Goal: Task Accomplishment & Management: Use online tool/utility

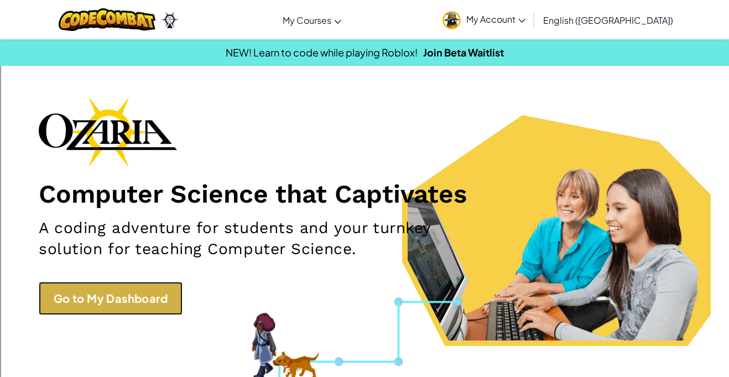
click at [65, 301] on link "Go to My Dashboard" at bounding box center [111, 298] width 144 height 33
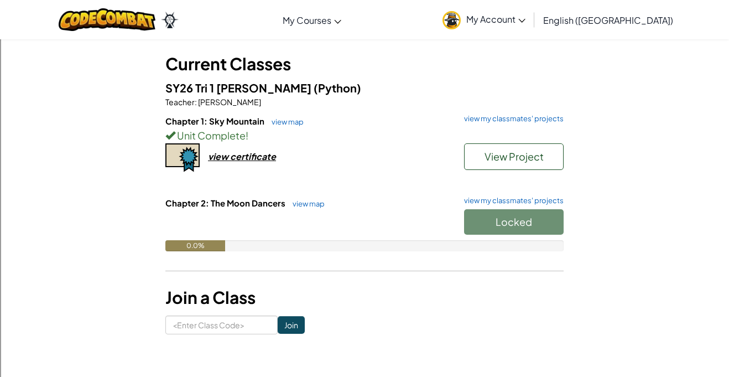
scroll to position [54, 0]
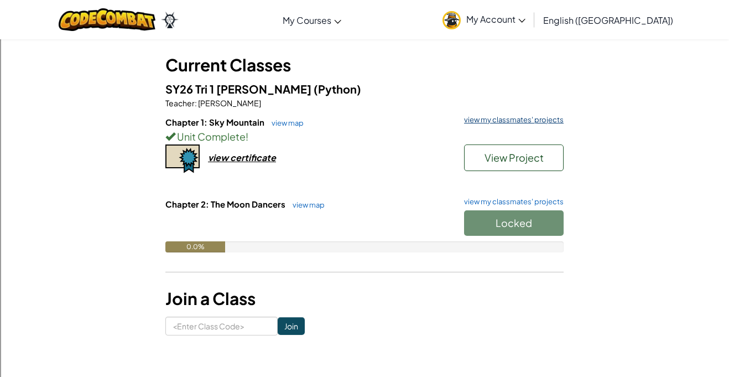
click at [525, 120] on link "view my classmates' projects" at bounding box center [511, 119] width 105 height 7
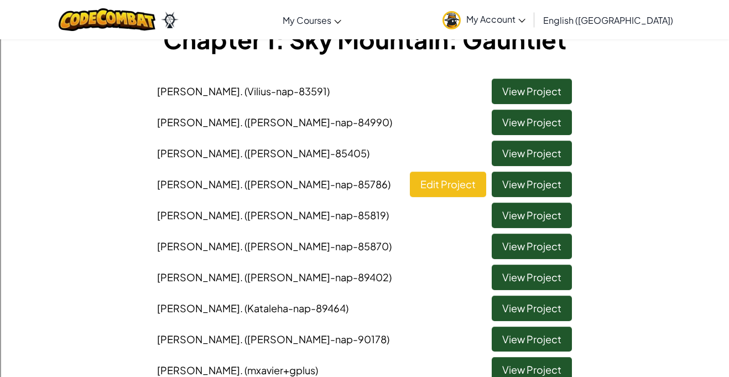
scroll to position [81, 0]
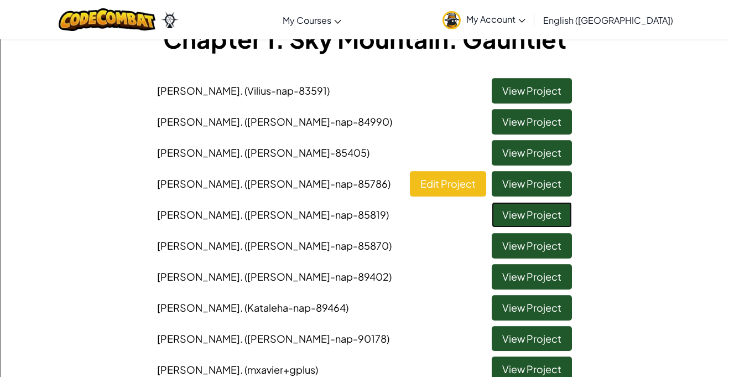
click at [549, 215] on link "View Project" at bounding box center [532, 214] width 80 height 25
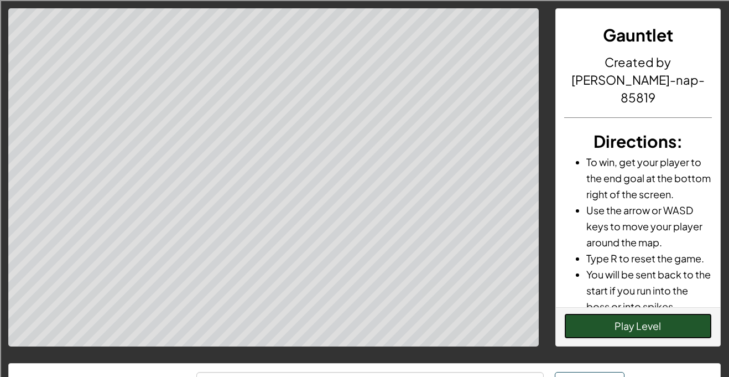
click at [667, 320] on button "Play Level" at bounding box center [638, 325] width 148 height 25
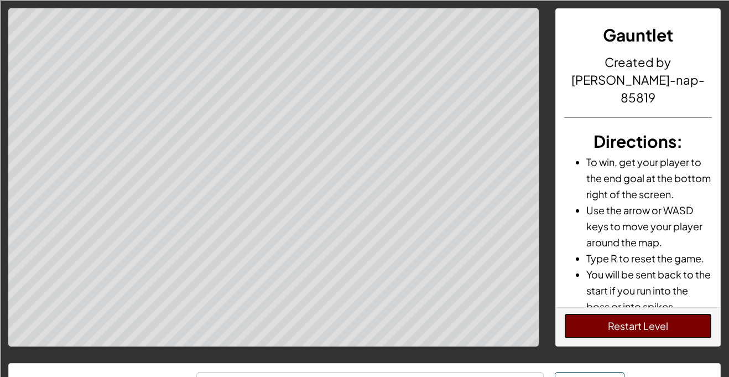
click at [573, 336] on button "Restart Level" at bounding box center [638, 325] width 148 height 25
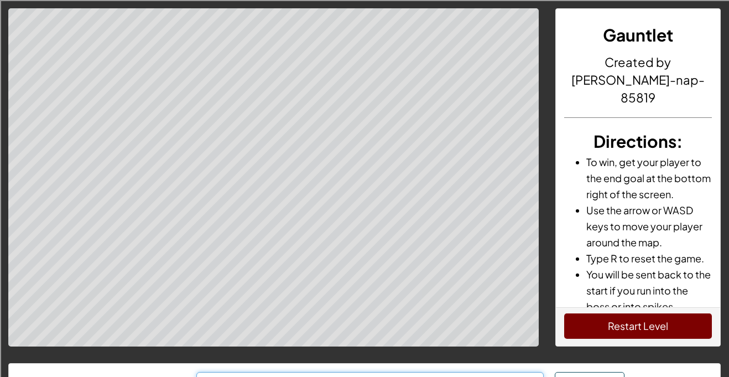
scroll to position [22, 0]
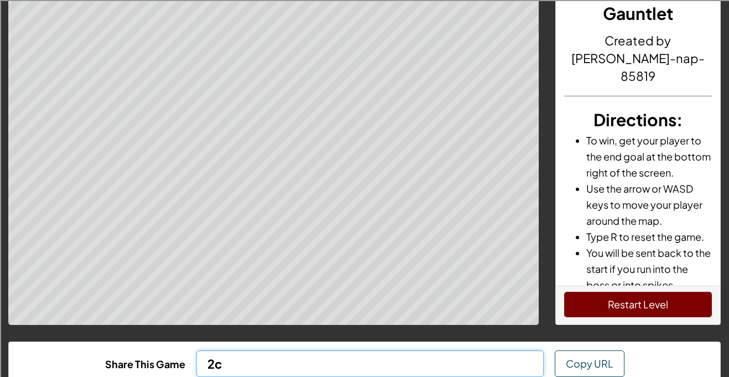
type input "2"
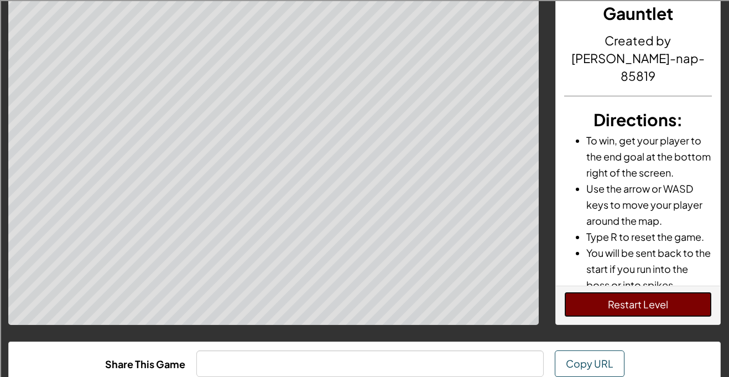
click at [676, 307] on button "Restart Level" at bounding box center [638, 304] width 148 height 25
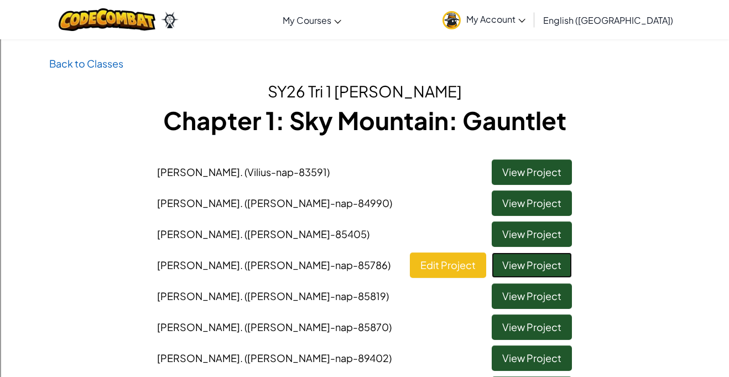
click at [560, 266] on link "View Project" at bounding box center [532, 264] width 80 height 25
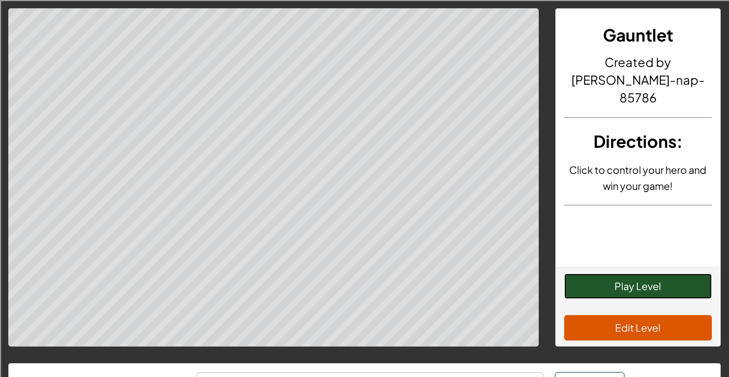
click at [678, 290] on button "Play Level" at bounding box center [638, 285] width 148 height 25
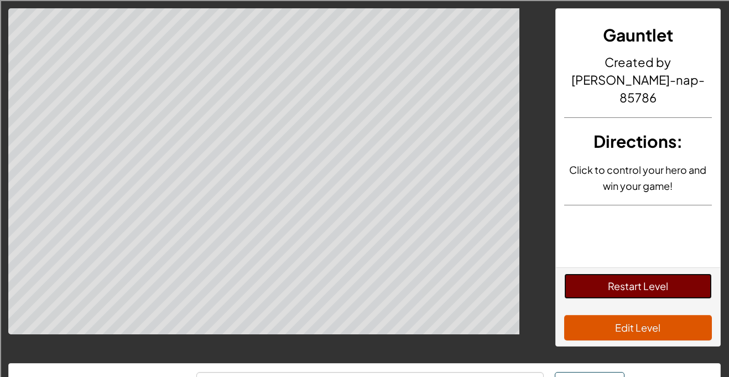
click at [686, 290] on button "Restart Level" at bounding box center [638, 285] width 148 height 25
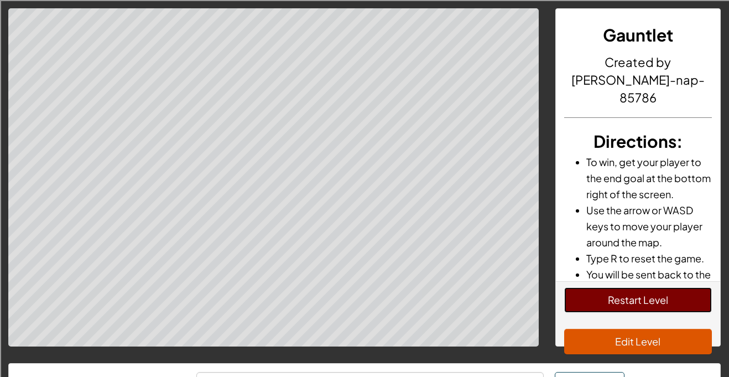
click at [683, 293] on button "Restart Level" at bounding box center [638, 299] width 148 height 25
click at [651, 293] on button "Restart Level" at bounding box center [638, 299] width 148 height 25
click at [662, 291] on button "Restart Level" at bounding box center [638, 299] width 148 height 25
click at [624, 288] on button "Restart Level" at bounding box center [638, 299] width 148 height 25
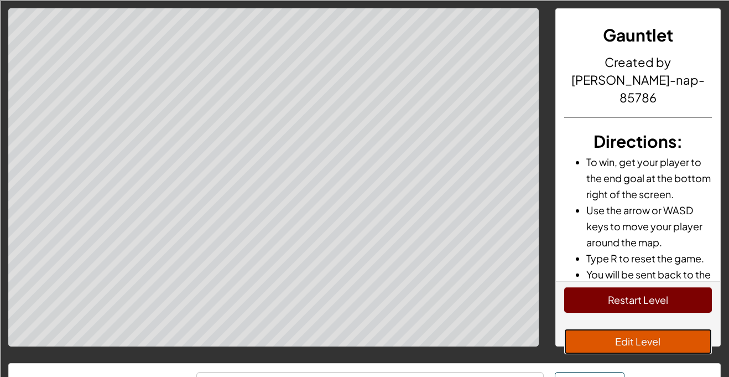
click at [668, 337] on button "Edit Level" at bounding box center [638, 341] width 148 height 25
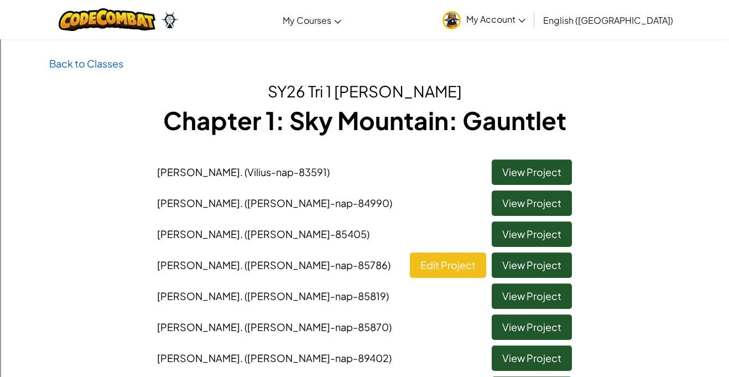
click at [698, 322] on div "Back to Classes SY26 Tri 1 [PERSON_NAME] Chapter 1: Sky Mountain: Gauntlet [PER…" at bounding box center [364, 277] width 729 height 444
click at [562, 232] on link "View Project" at bounding box center [532, 233] width 80 height 25
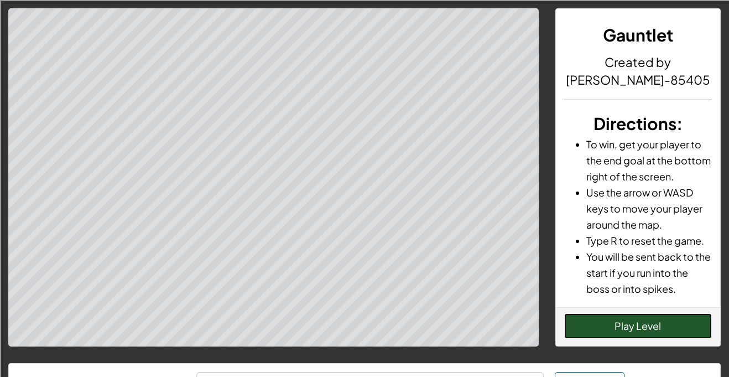
click at [664, 330] on button "Play Level" at bounding box center [638, 325] width 148 height 25
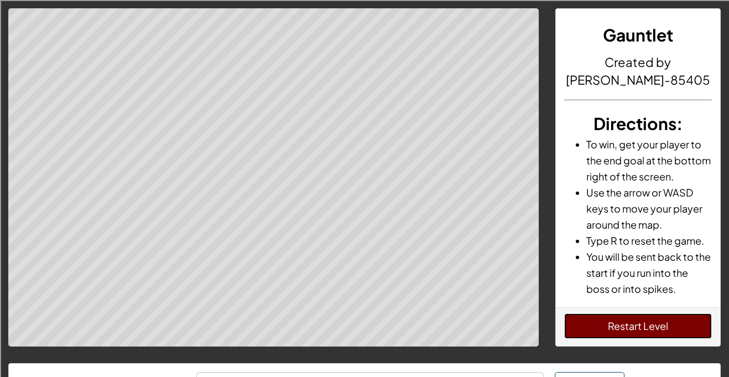
click at [605, 326] on button "Restart Level" at bounding box center [638, 325] width 148 height 25
click at [625, 316] on button "Restart Level" at bounding box center [638, 325] width 148 height 25
click at [668, 333] on button "Restart Level" at bounding box center [638, 325] width 148 height 25
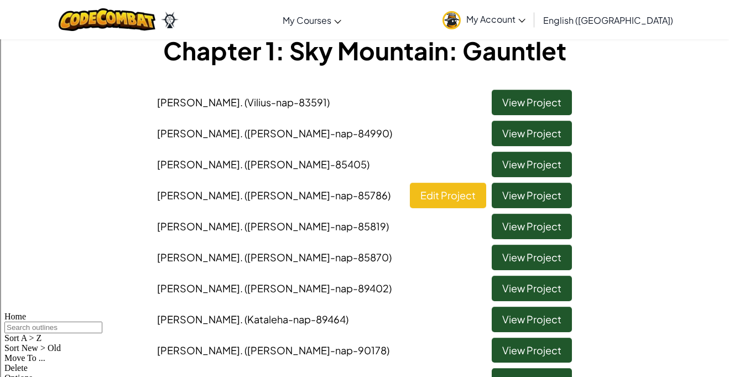
scroll to position [71, 0]
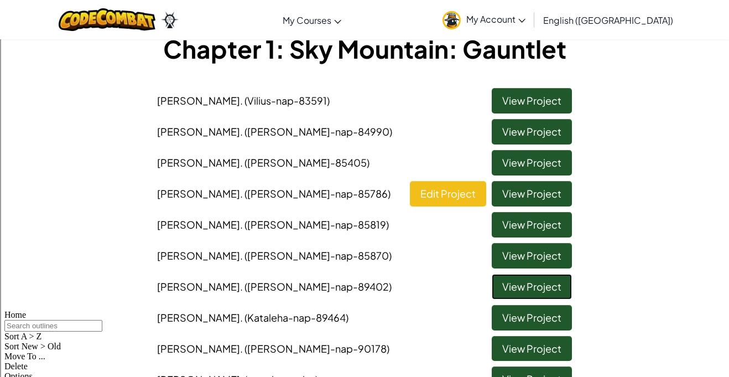
click at [525, 282] on link "View Project" at bounding box center [532, 286] width 80 height 25
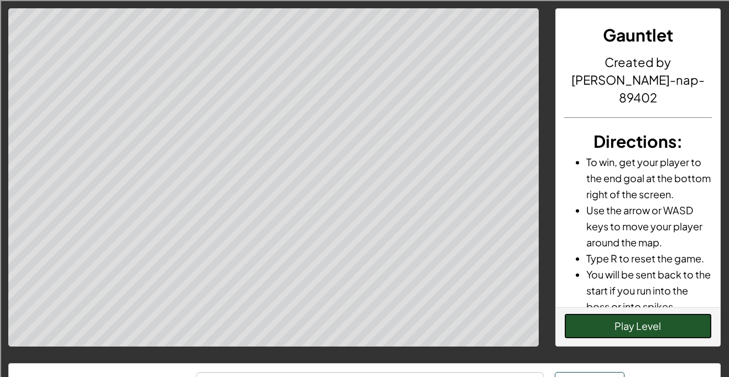
click at [667, 333] on button "Play Level" at bounding box center [638, 325] width 148 height 25
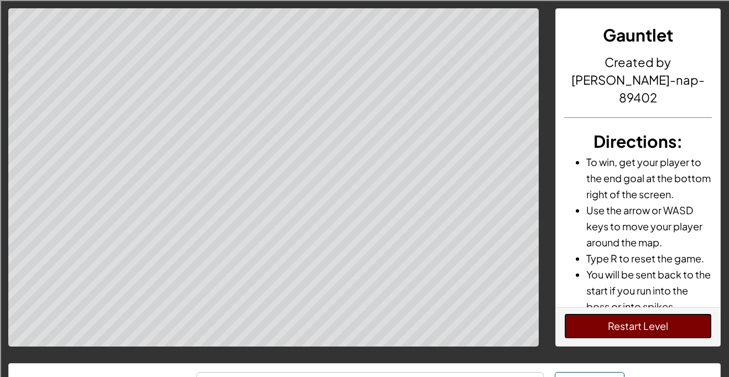
click at [677, 325] on button "Restart Level" at bounding box center [638, 325] width 148 height 25
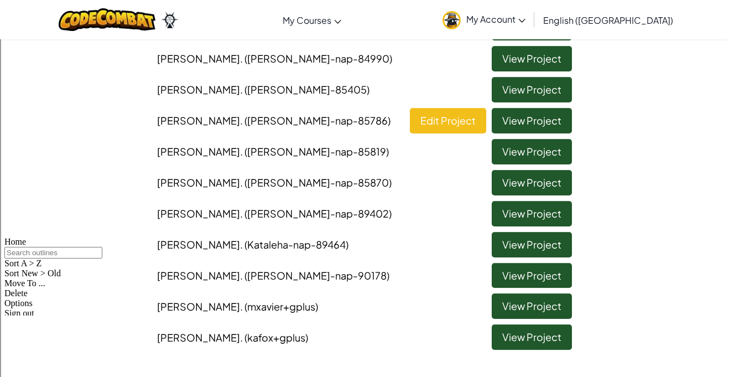
scroll to position [145, 0]
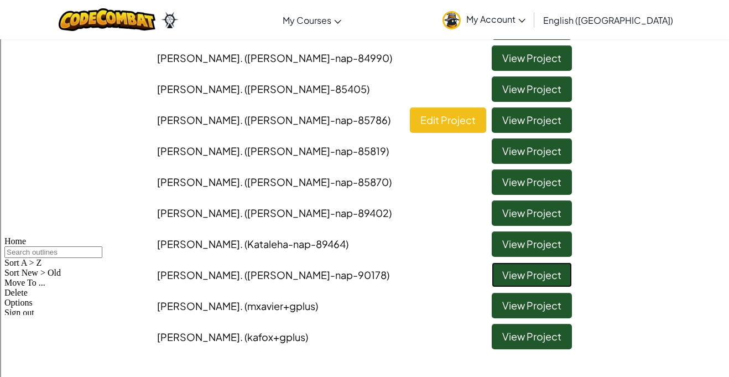
click at [553, 278] on link "View Project" at bounding box center [532, 274] width 80 height 25
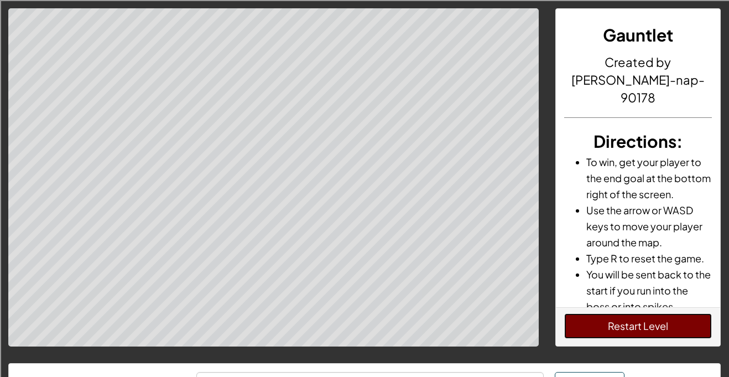
click at [619, 316] on button "Restart Level" at bounding box center [638, 325] width 148 height 25
click at [604, 330] on button "Restart Level" at bounding box center [638, 325] width 148 height 25
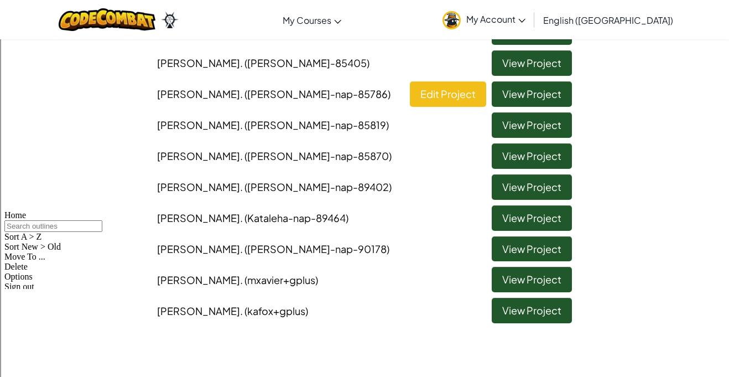
scroll to position [177, 0]
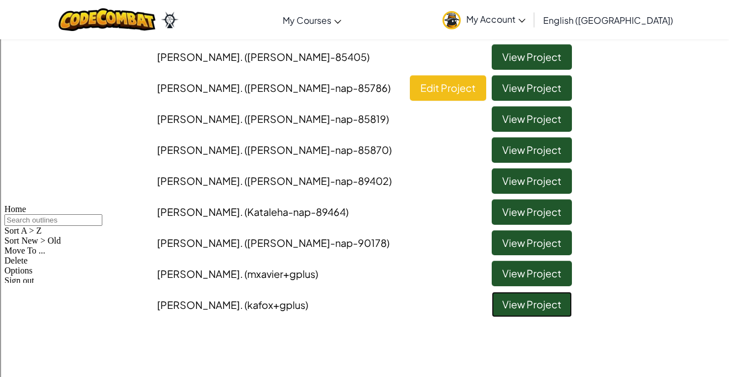
click at [549, 310] on link "View Project" at bounding box center [532, 304] width 80 height 25
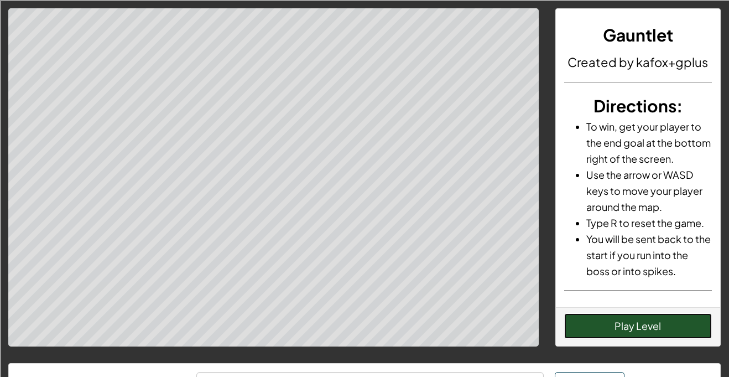
click at [679, 326] on button "Play Level" at bounding box center [638, 325] width 148 height 25
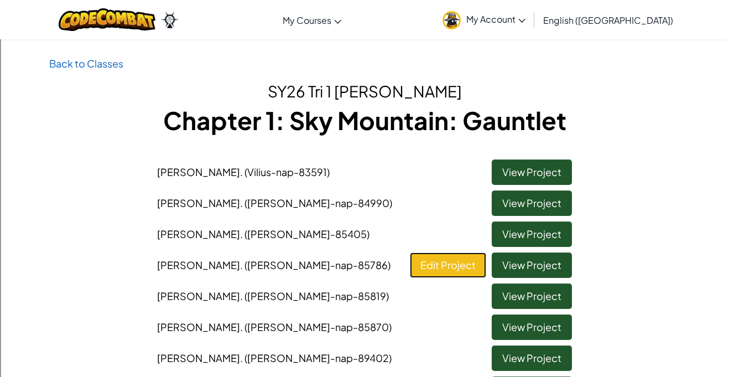
click at [453, 265] on link "Edit Project" at bounding box center [448, 264] width 76 height 25
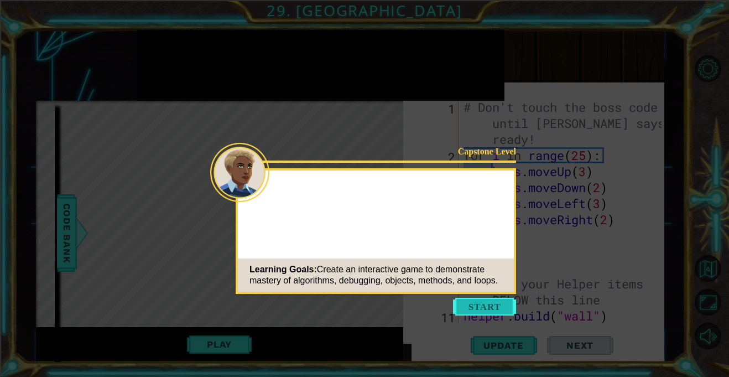
click at [453, 300] on button "Start" at bounding box center [484, 307] width 63 height 18
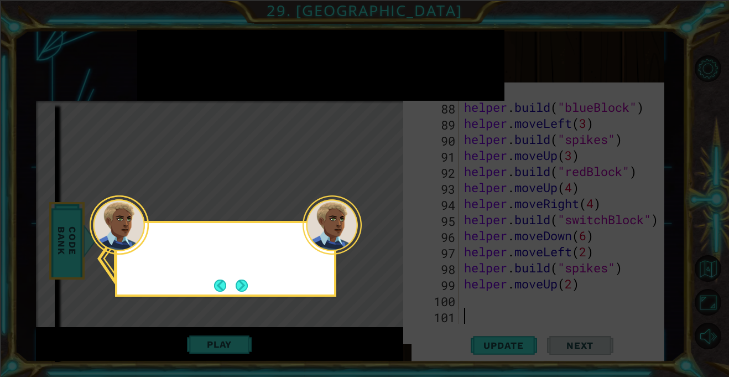
scroll to position [1572, 0]
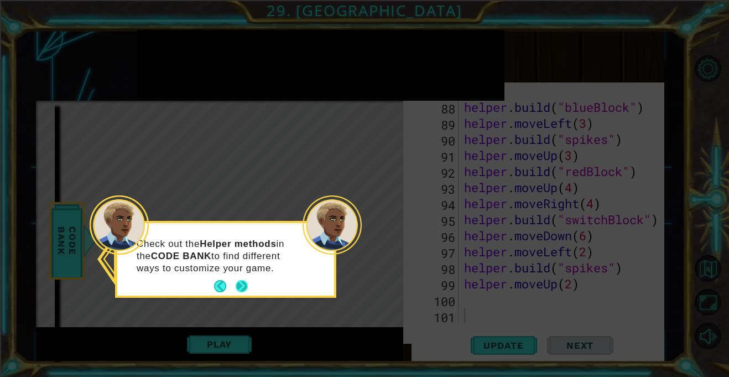
click at [240, 283] on button "Next" at bounding box center [242, 286] width 14 height 14
click at [240, 283] on div "Level Map" at bounding box center [291, 264] width 511 height 326
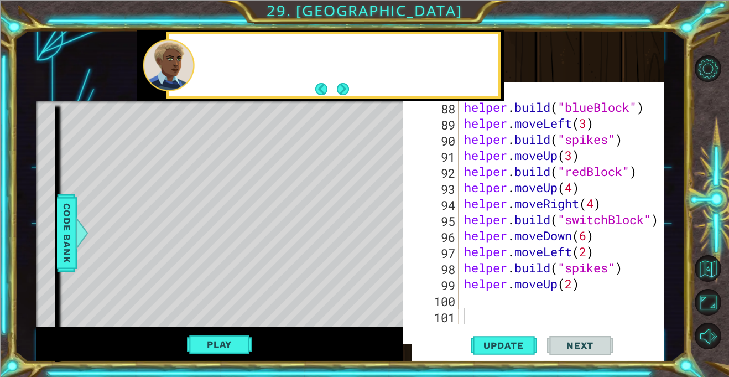
click at [240, 283] on div "Level Map" at bounding box center [291, 264] width 511 height 326
click at [240, 281] on div "Level Map" at bounding box center [291, 264] width 511 height 326
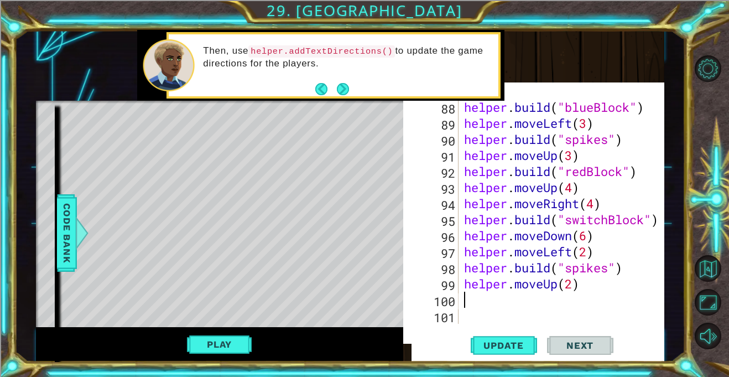
click at [475, 300] on div "helper . build ( "blueBlock" ) helper . moveLeft ( 3 ) helper . build ( "spikes…" at bounding box center [564, 227] width 205 height 257
click at [510, 339] on button "Update" at bounding box center [504, 345] width 66 height 33
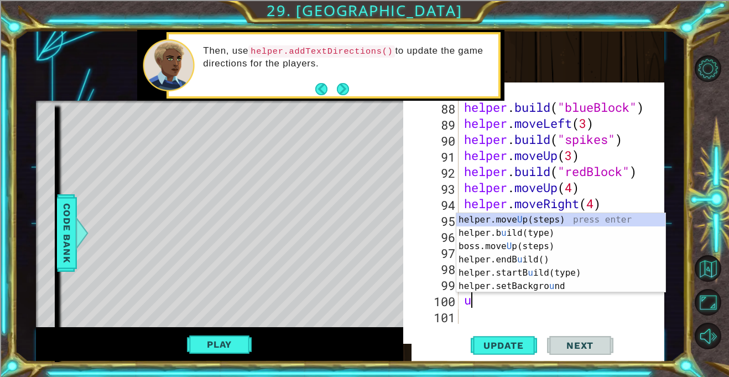
type textarea "up"
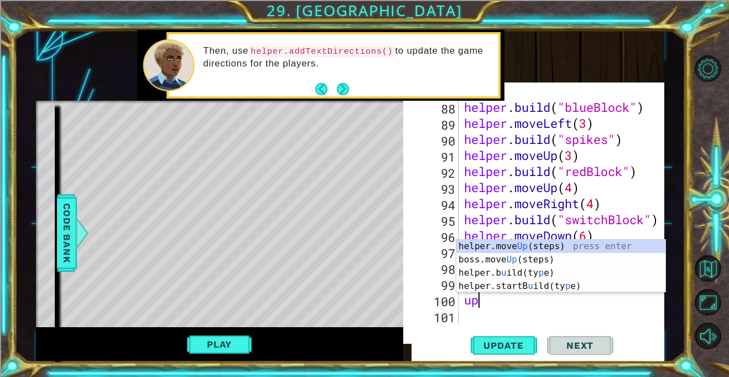
scroll to position [1588, 0]
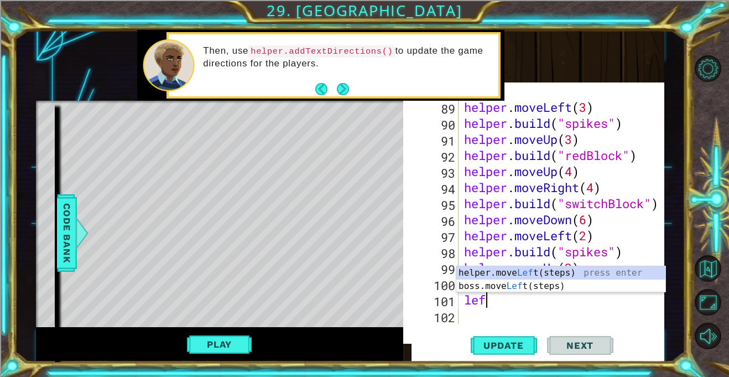
type textarea "left"
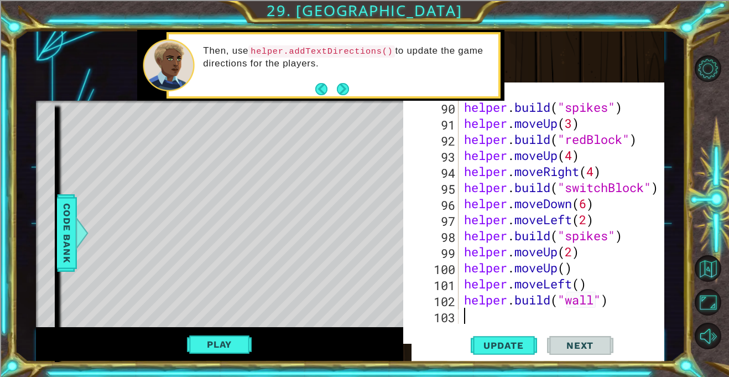
scroll to position [1621, 0]
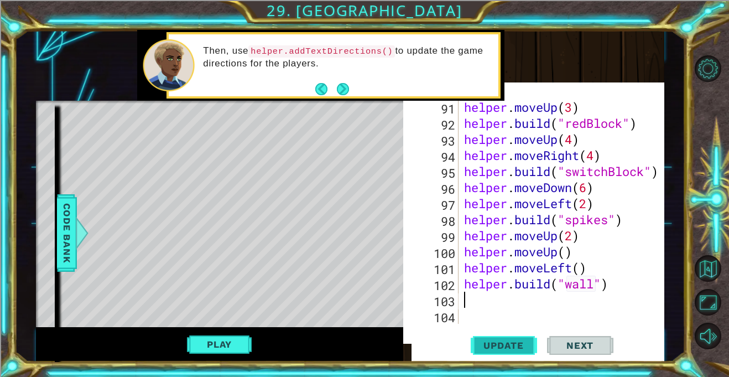
type textarea "[DOMAIN_NAME]("wall")"
click at [510, 349] on span "Update" at bounding box center [503, 345] width 63 height 11
click at [201, 345] on button "Play" at bounding box center [219, 344] width 65 height 21
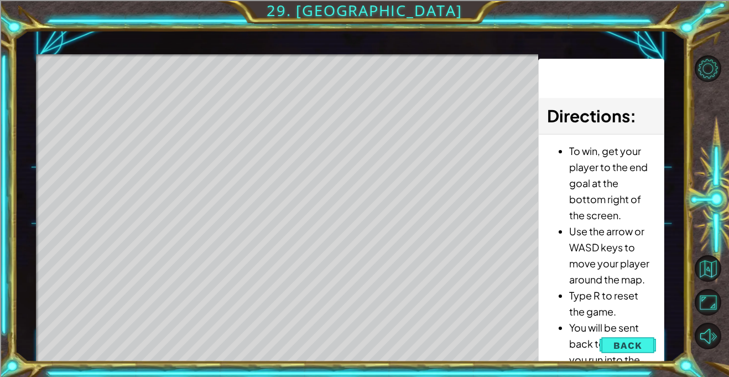
click at [636, 327] on li "You will be sent back to the start if you run into the boss or into spikes." at bounding box center [612, 359] width 86 height 80
click at [647, 347] on button "Back" at bounding box center [628, 345] width 56 height 22
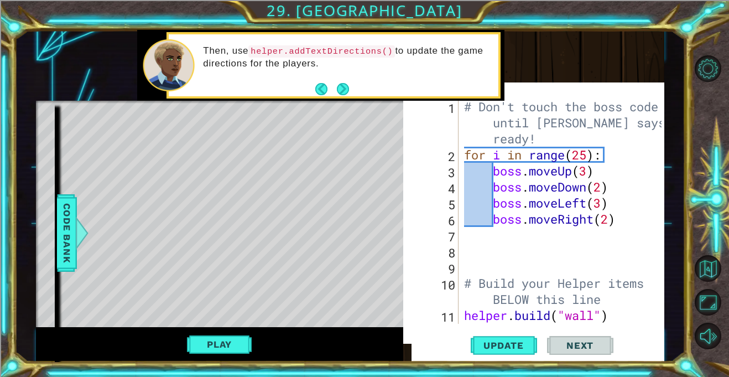
scroll to position [0, 0]
